Goal: Information Seeking & Learning: Learn about a topic

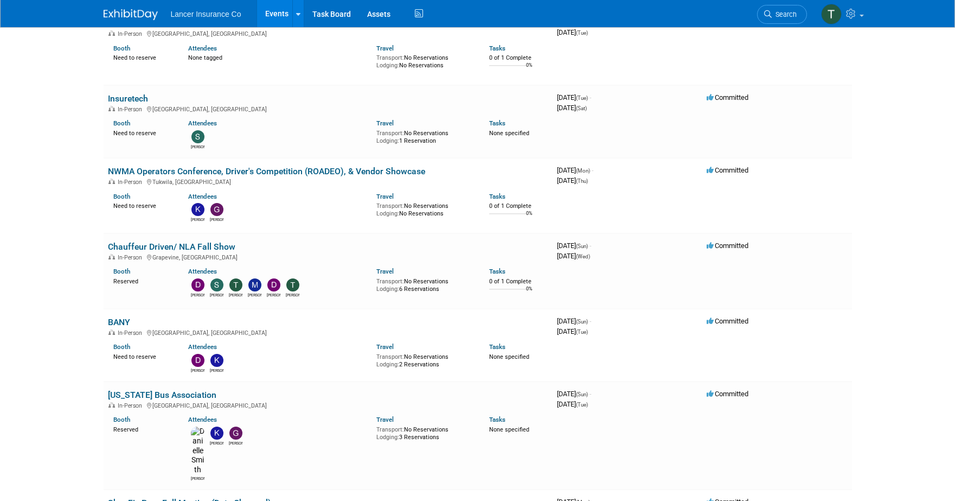
scroll to position [1280, 0]
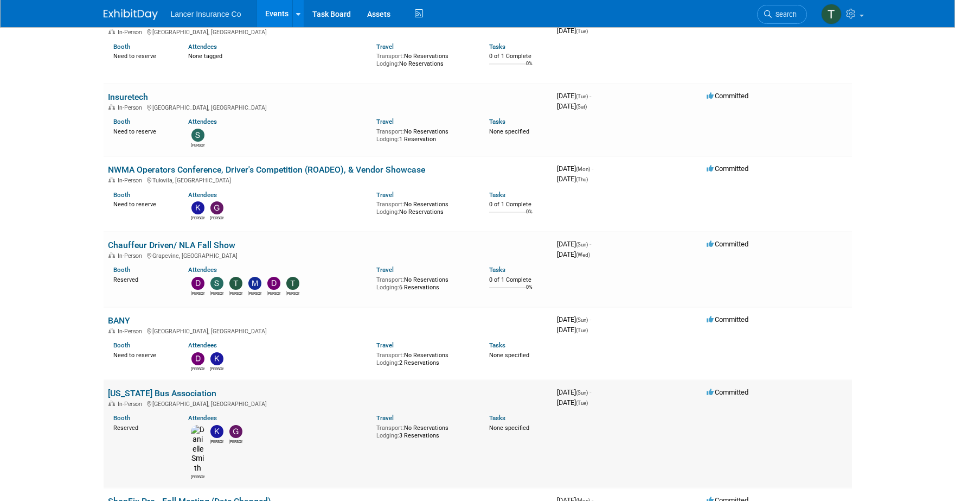
click at [143, 388] on link "[US_STATE] Bus Association" at bounding box center [162, 393] width 108 height 10
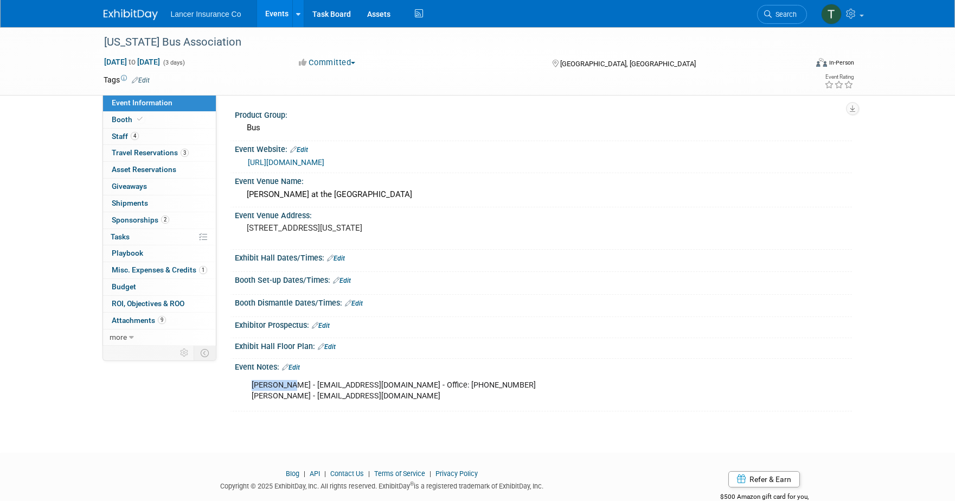
drag, startPoint x: 252, startPoint y: 386, endPoint x: 293, endPoint y: 380, distance: 41.1
click at [293, 382] on div "Vicki Bowman - vickib@cbabus.com - Office: 916-836-3340 Alice Lemon - alicel@cb…" at bounding box center [488, 390] width 489 height 33
click at [135, 220] on span "Sponsorships 2" at bounding box center [140, 219] width 57 height 9
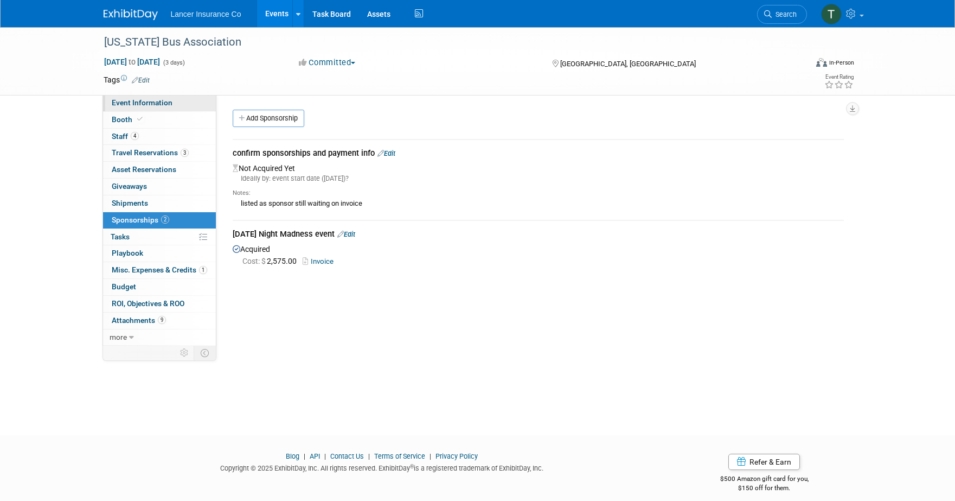
click at [135, 103] on span "Event Information" at bounding box center [142, 102] width 61 height 9
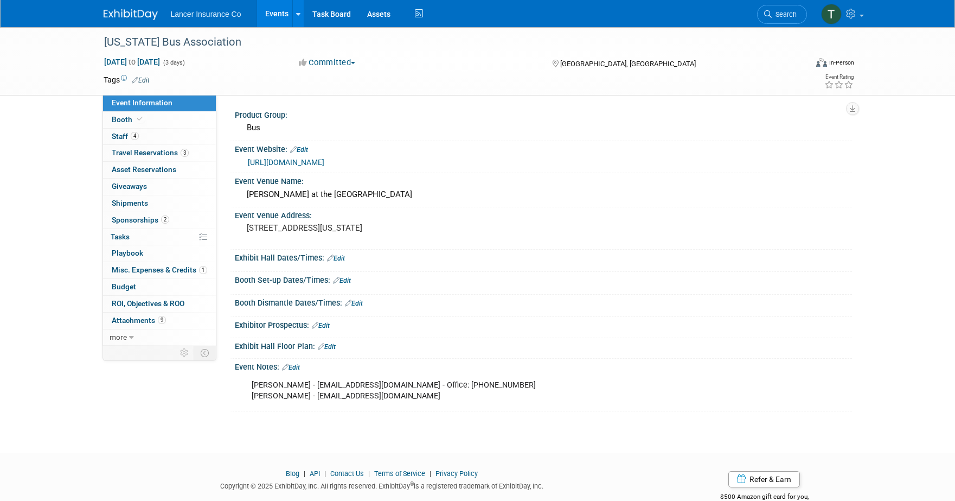
click at [300, 161] on link "https://www.cbabus.com/events" at bounding box center [286, 162] width 76 height 9
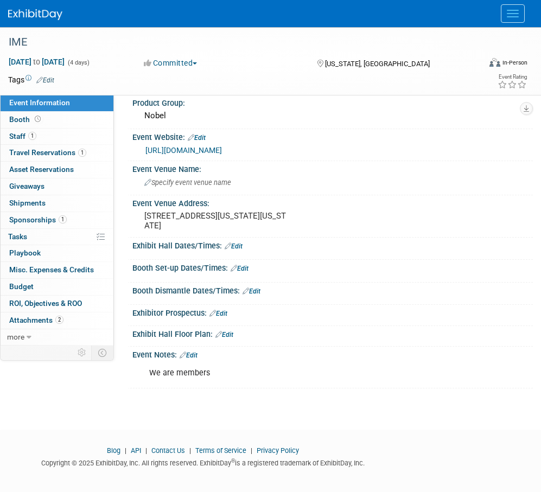
scroll to position [17, 0]
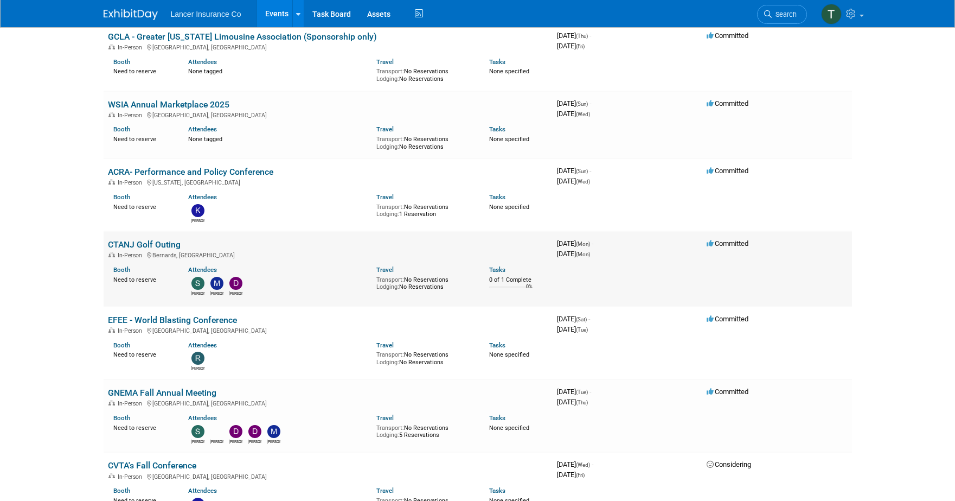
scroll to position [462, 0]
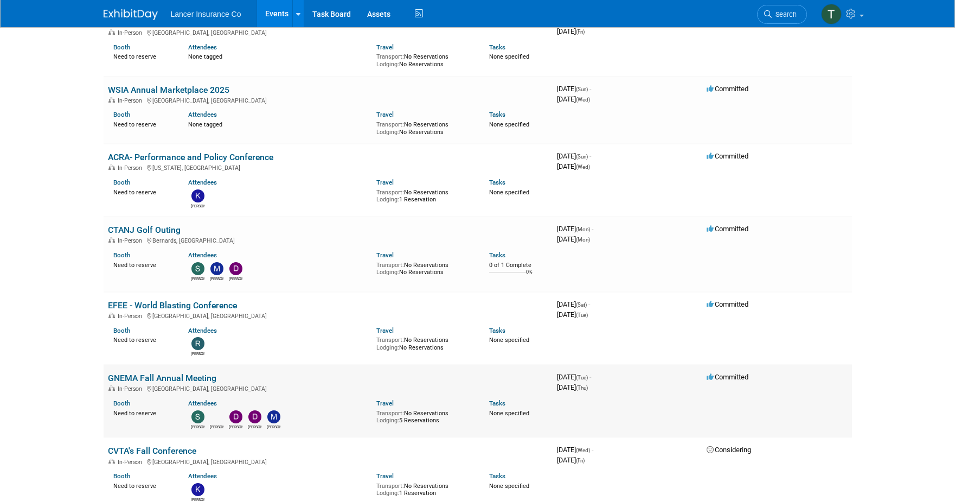
click at [174, 377] on link "GNEMA Fall Annual Meeting" at bounding box center [162, 378] width 108 height 10
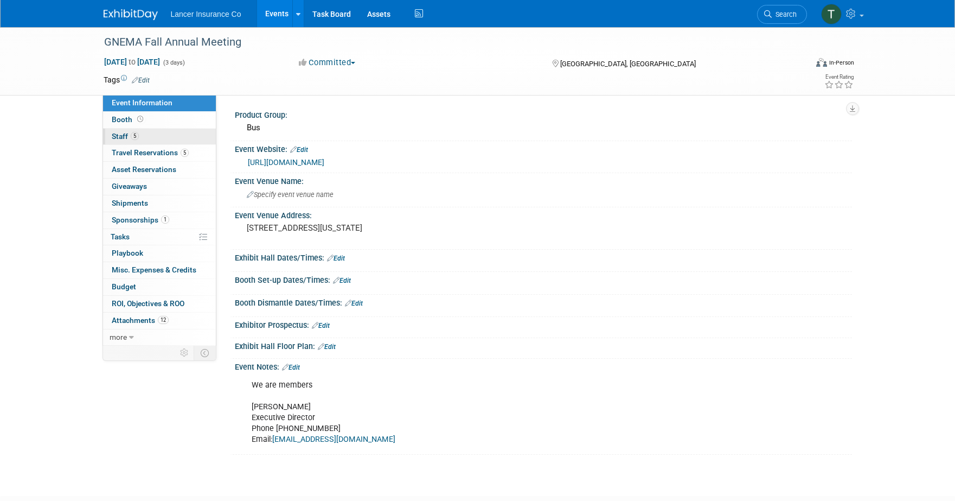
click at [116, 135] on span "Staff 5" at bounding box center [125, 136] width 27 height 9
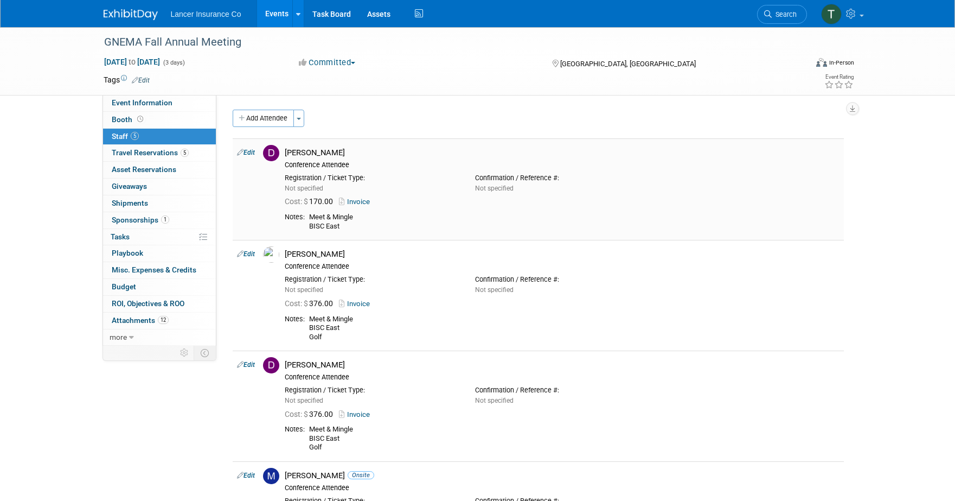
click at [360, 201] on link "Invoice" at bounding box center [356, 201] width 35 height 8
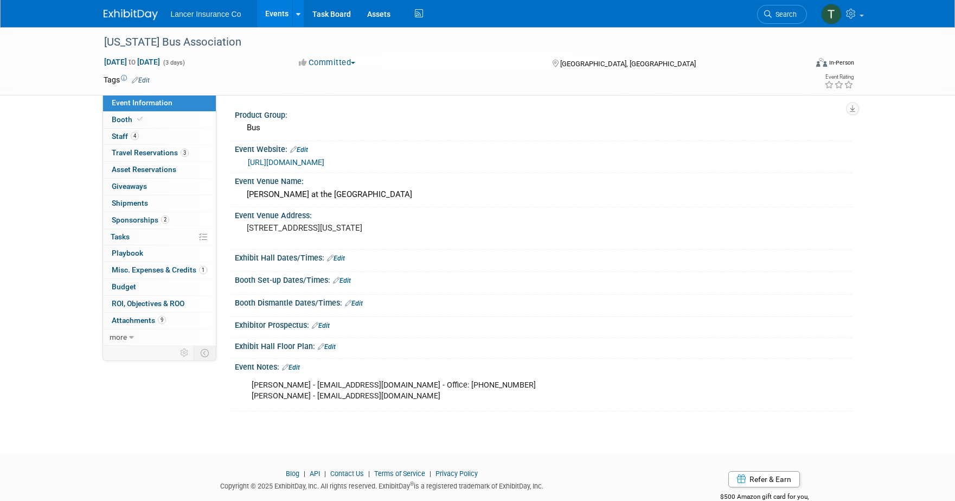
click at [278, 17] on link "Events" at bounding box center [277, 13] width 40 height 27
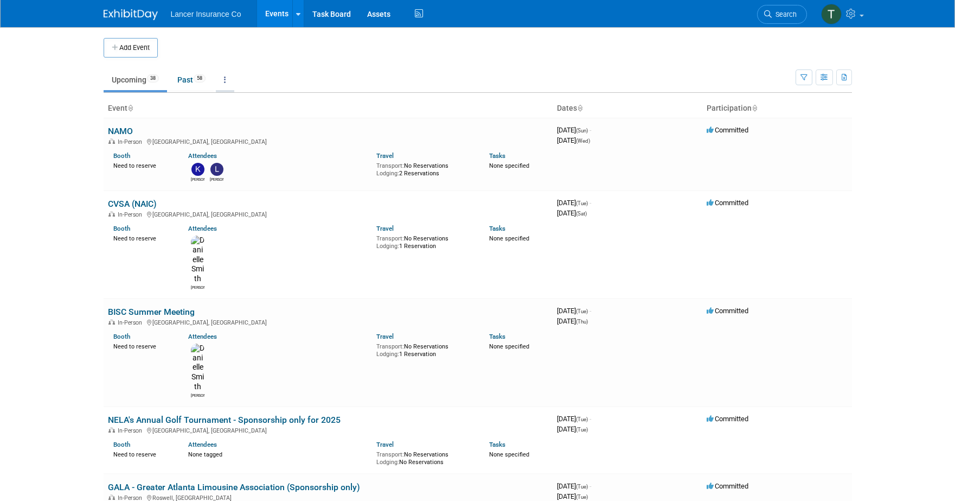
click at [223, 79] on link at bounding box center [225, 79] width 18 height 21
click at [265, 124] on link "Grouped Annually Events grouped by year" at bounding box center [259, 129] width 86 height 24
